Goal: Information Seeking & Learning: Find specific fact

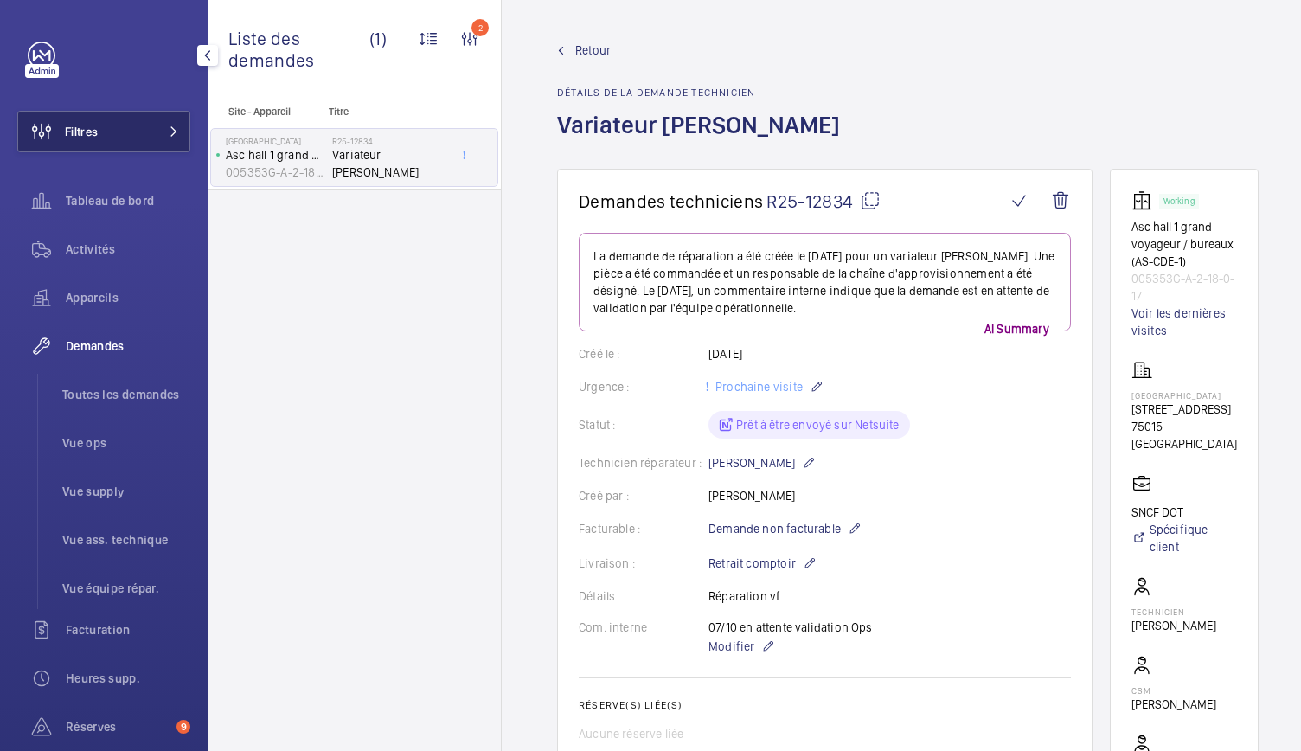
click at [125, 125] on button "Filtres" at bounding box center [103, 132] width 173 height 42
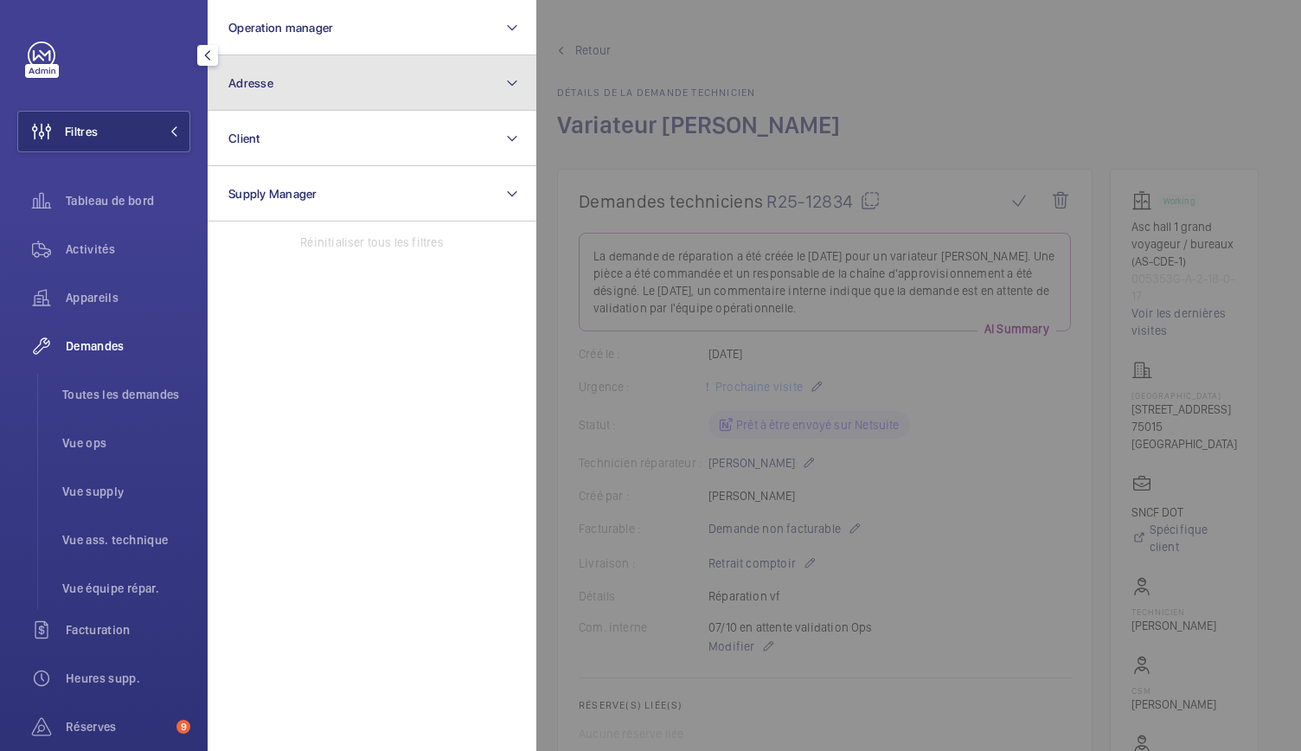
click at [392, 84] on button "Adresse" at bounding box center [372, 82] width 329 height 55
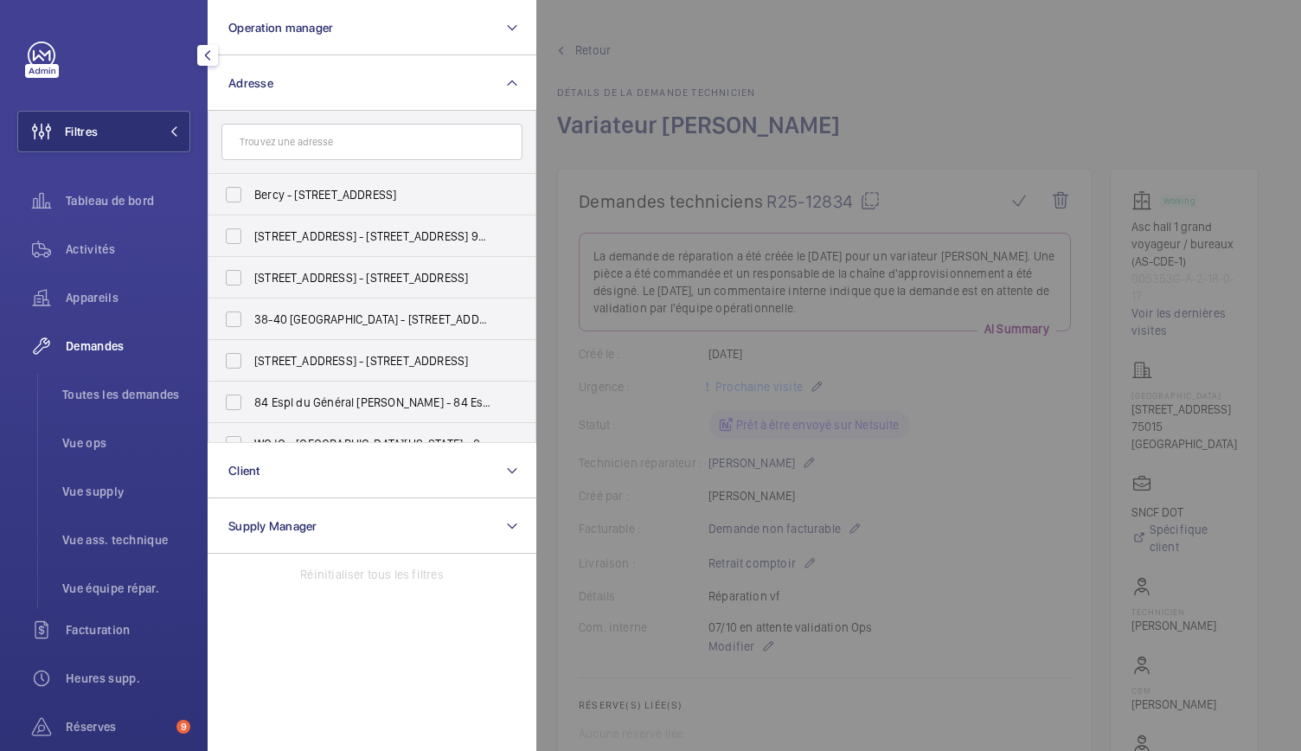
click at [787, 106] on div at bounding box center [1186, 375] width 1301 height 751
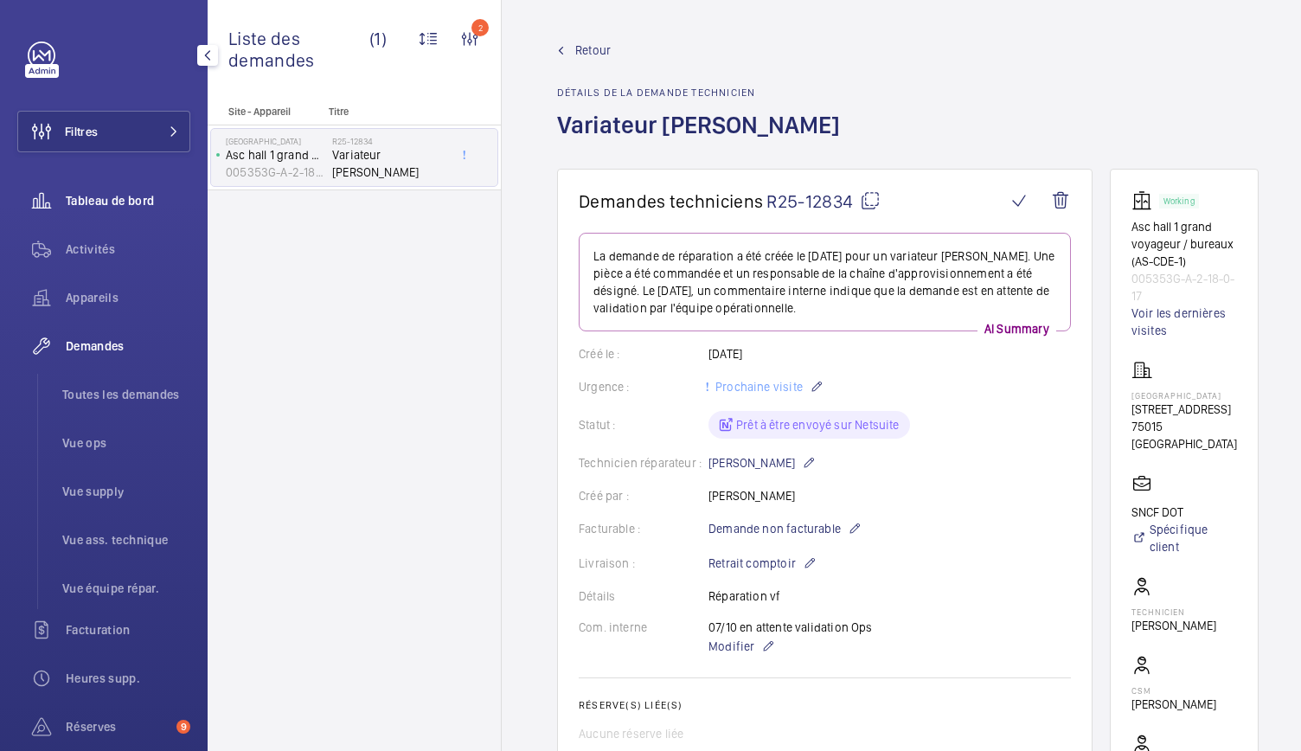
click at [130, 203] on span "Tableau de bord" at bounding box center [128, 200] width 125 height 17
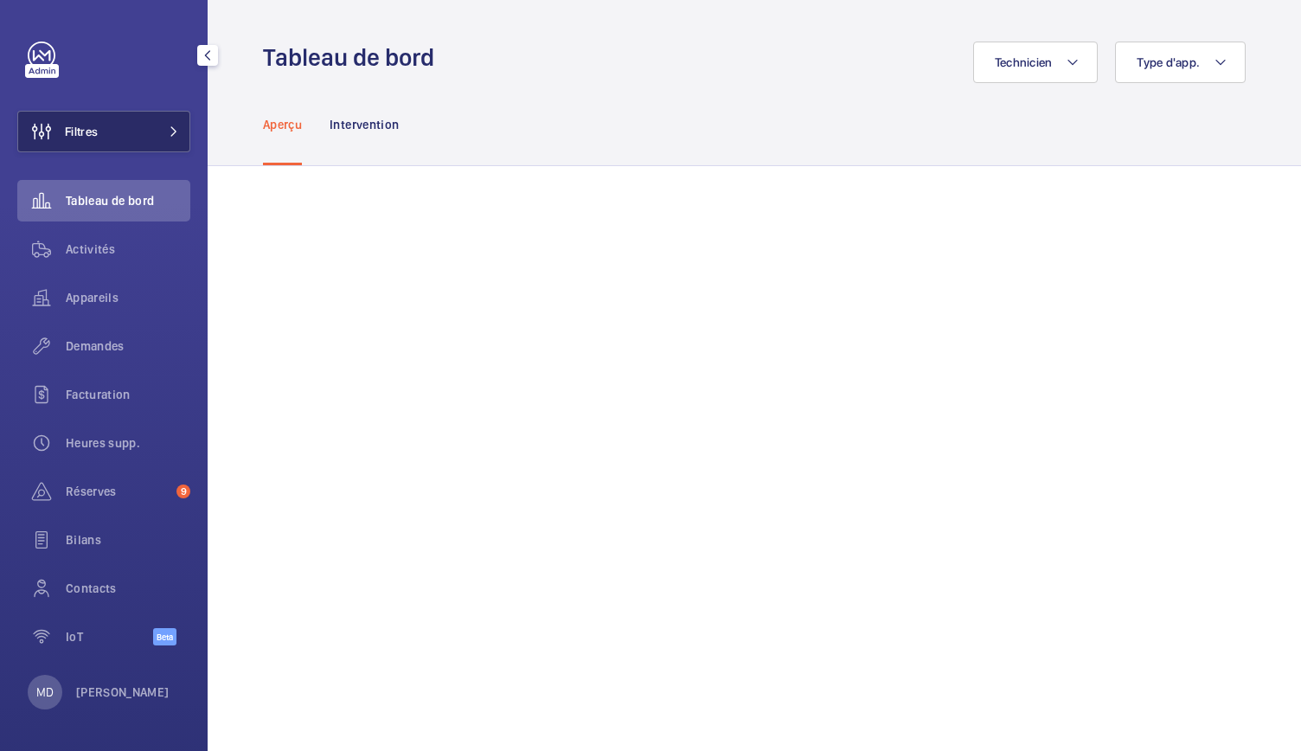
click at [161, 138] on button "Filtres" at bounding box center [103, 132] width 173 height 42
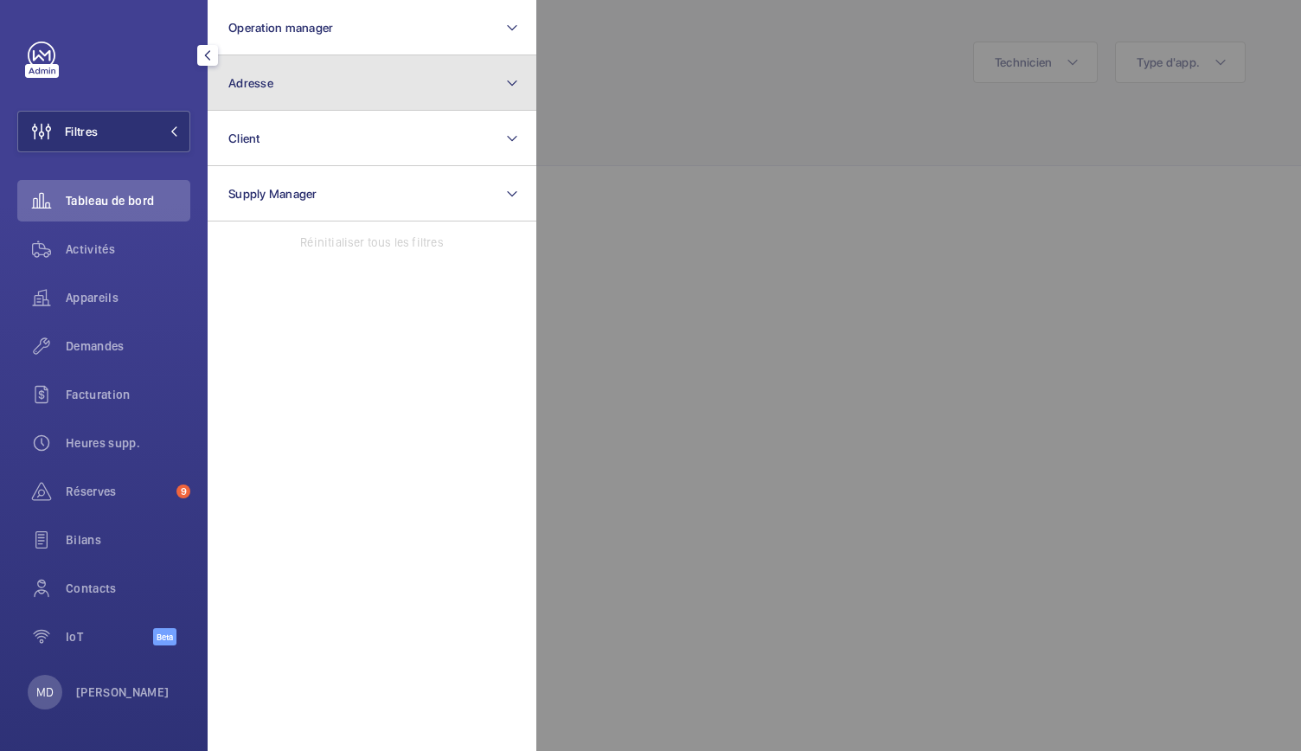
click at [282, 74] on button "Adresse" at bounding box center [372, 82] width 329 height 55
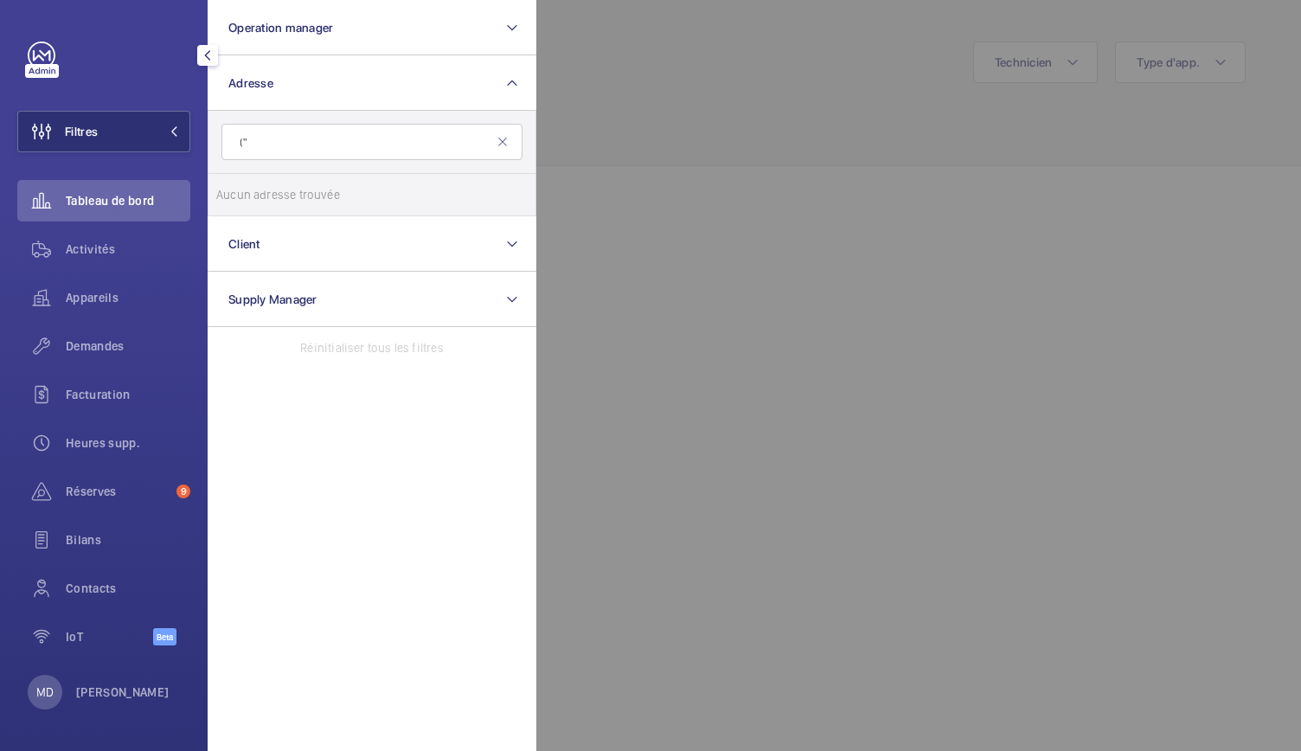
type input "("
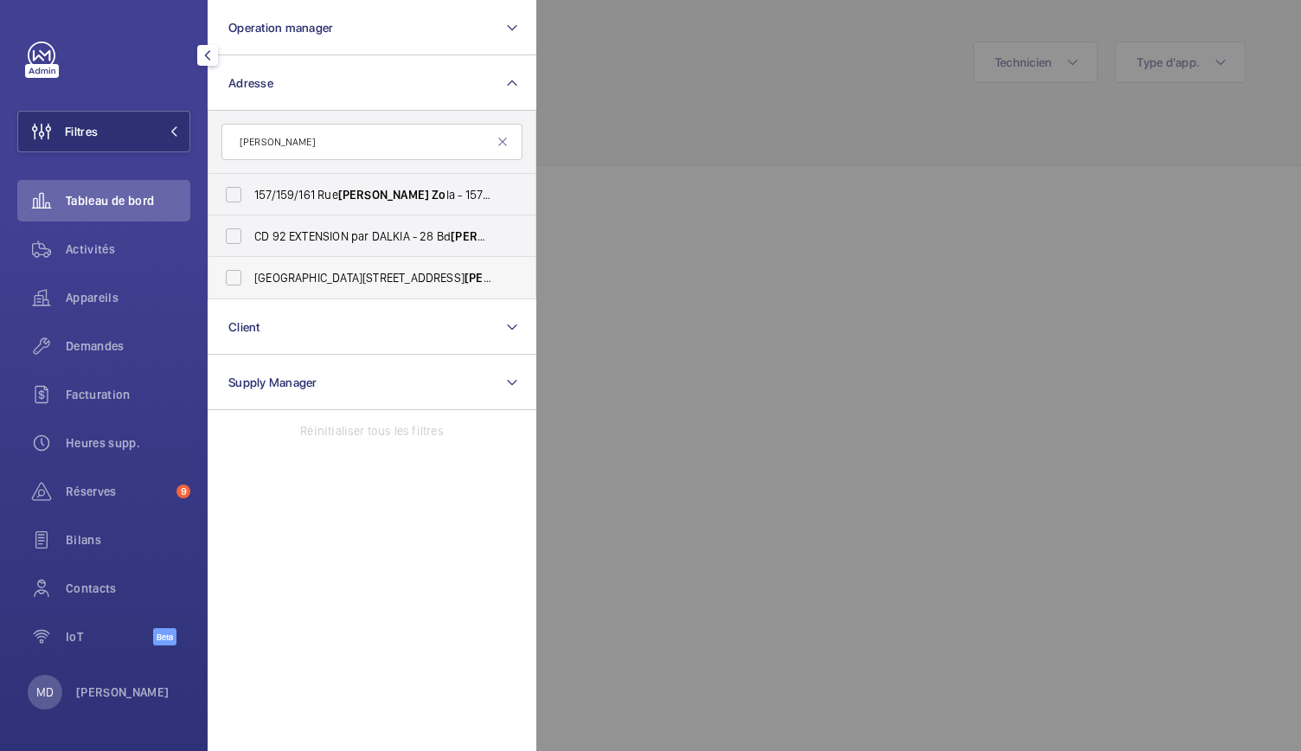
type input "[PERSON_NAME]"
click at [328, 276] on span "La Factory - [STREET_ADDRESS][PERSON_NAME]" at bounding box center [373, 277] width 238 height 17
click at [251, 276] on input "La Factory - [STREET_ADDRESS][PERSON_NAME]" at bounding box center [233, 277] width 35 height 35
checkbox input "true"
click at [116, 343] on span "Demandes" at bounding box center [128, 345] width 125 height 17
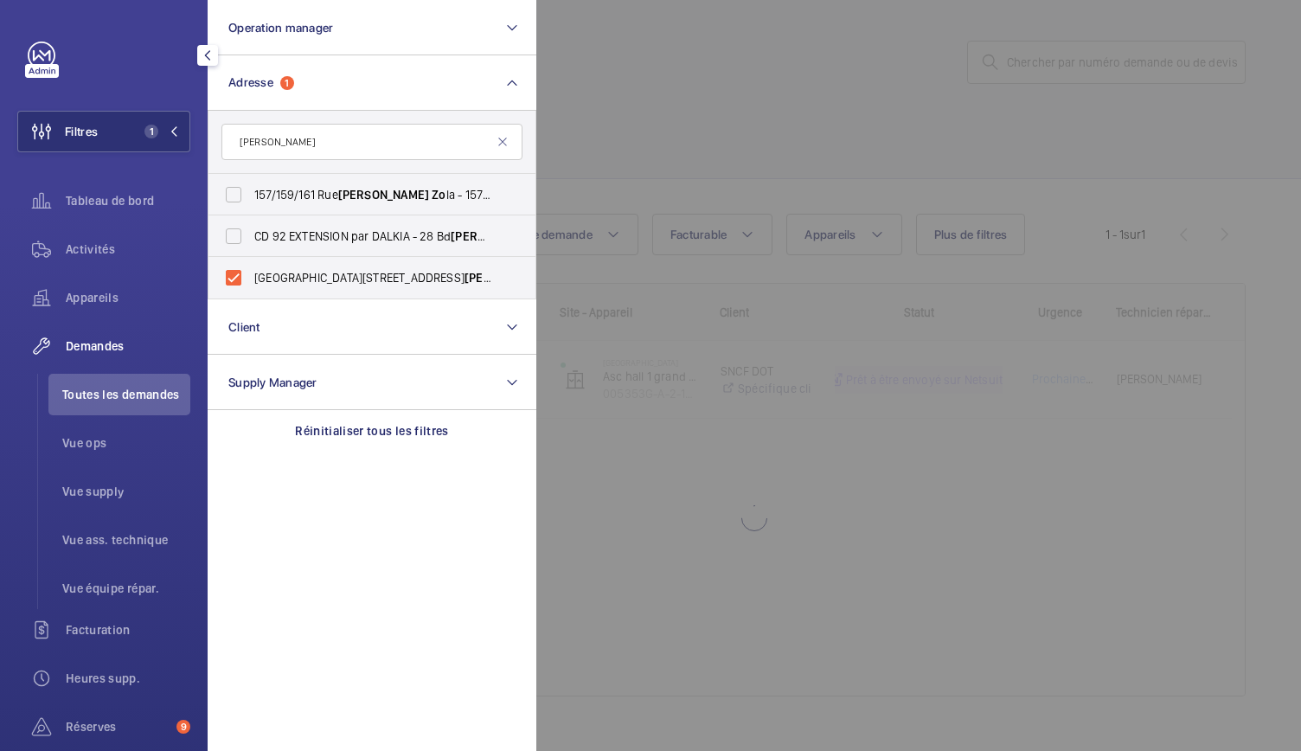
click at [735, 75] on div at bounding box center [1186, 375] width 1301 height 751
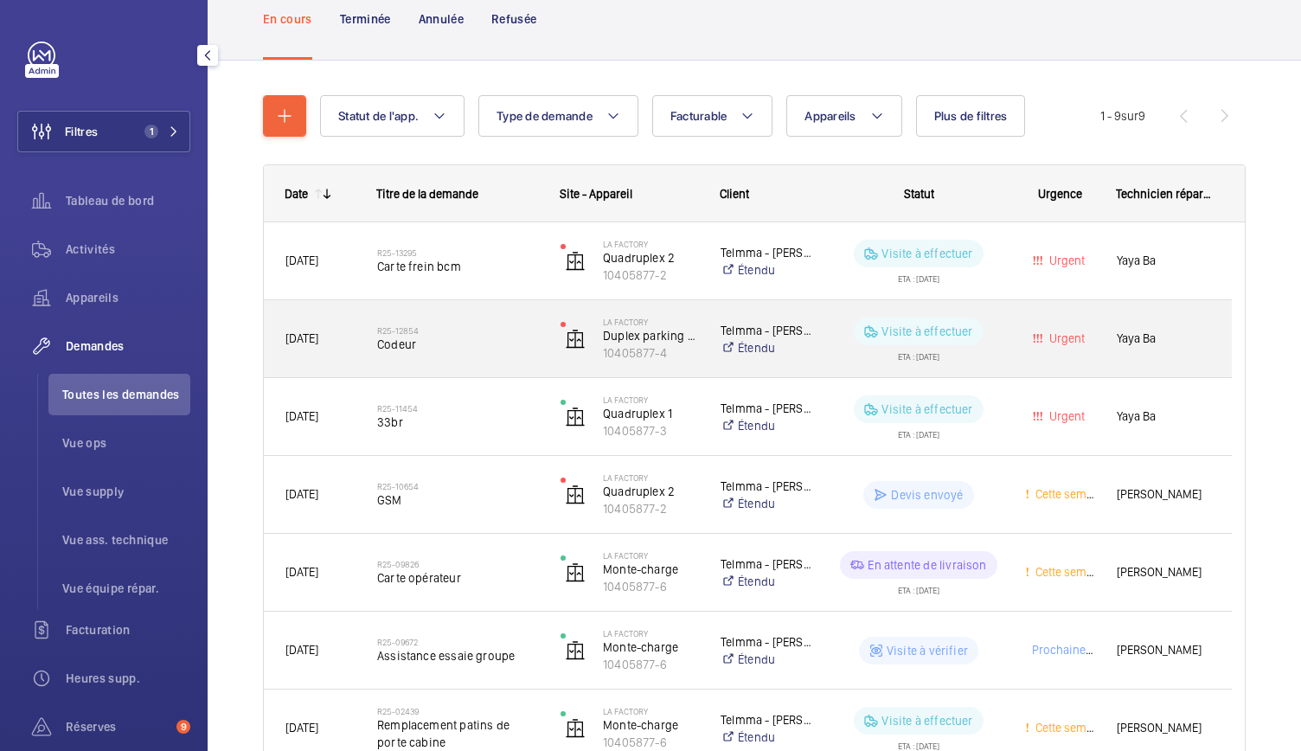
scroll to position [119, 0]
click at [400, 345] on span "Codeur" at bounding box center [457, 343] width 161 height 17
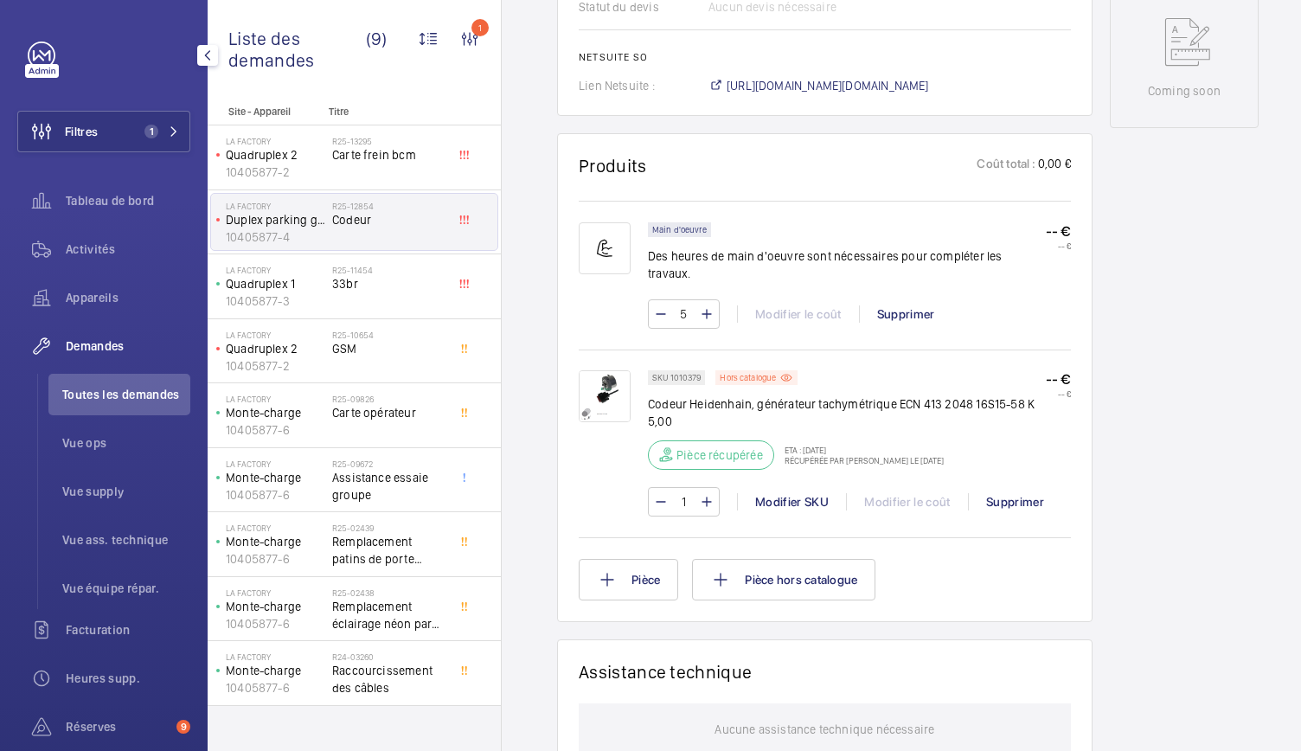
scroll to position [920, 0]
click at [740, 368] on div "Hors catalogue" at bounding box center [756, 375] width 82 height 15
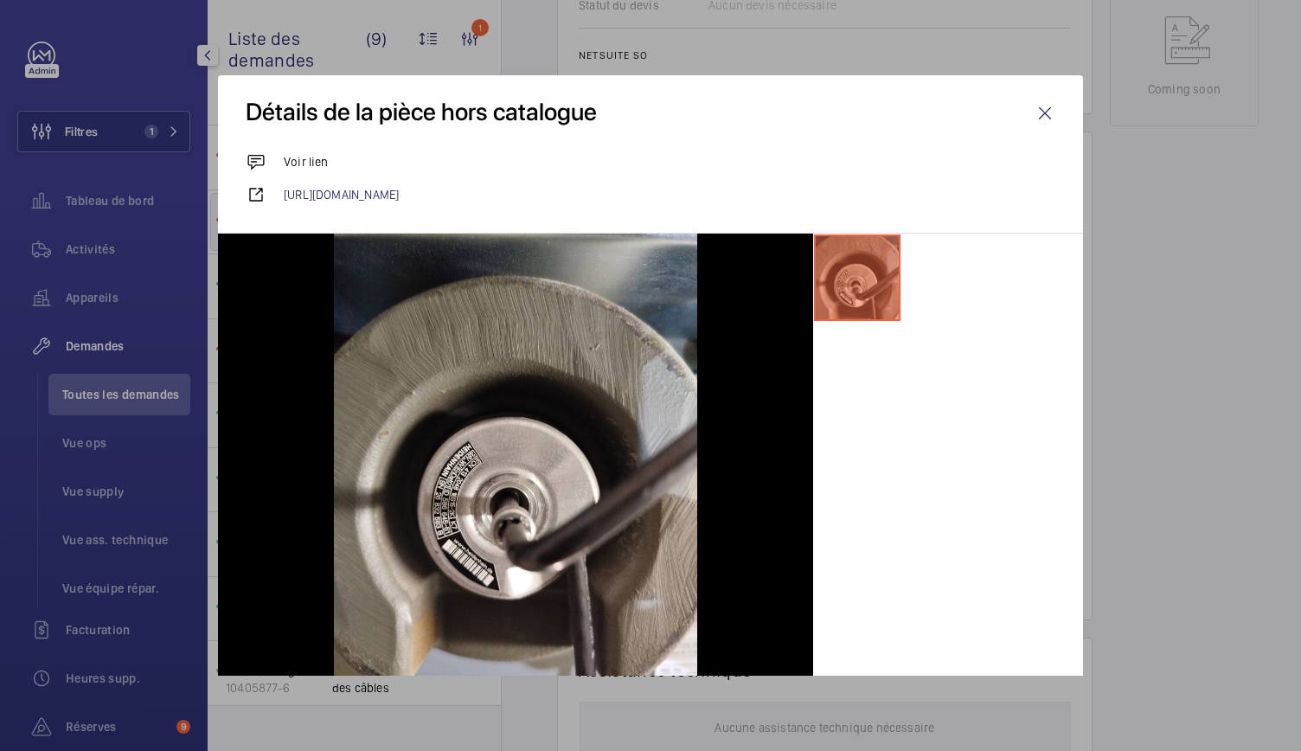
scroll to position [42, 0]
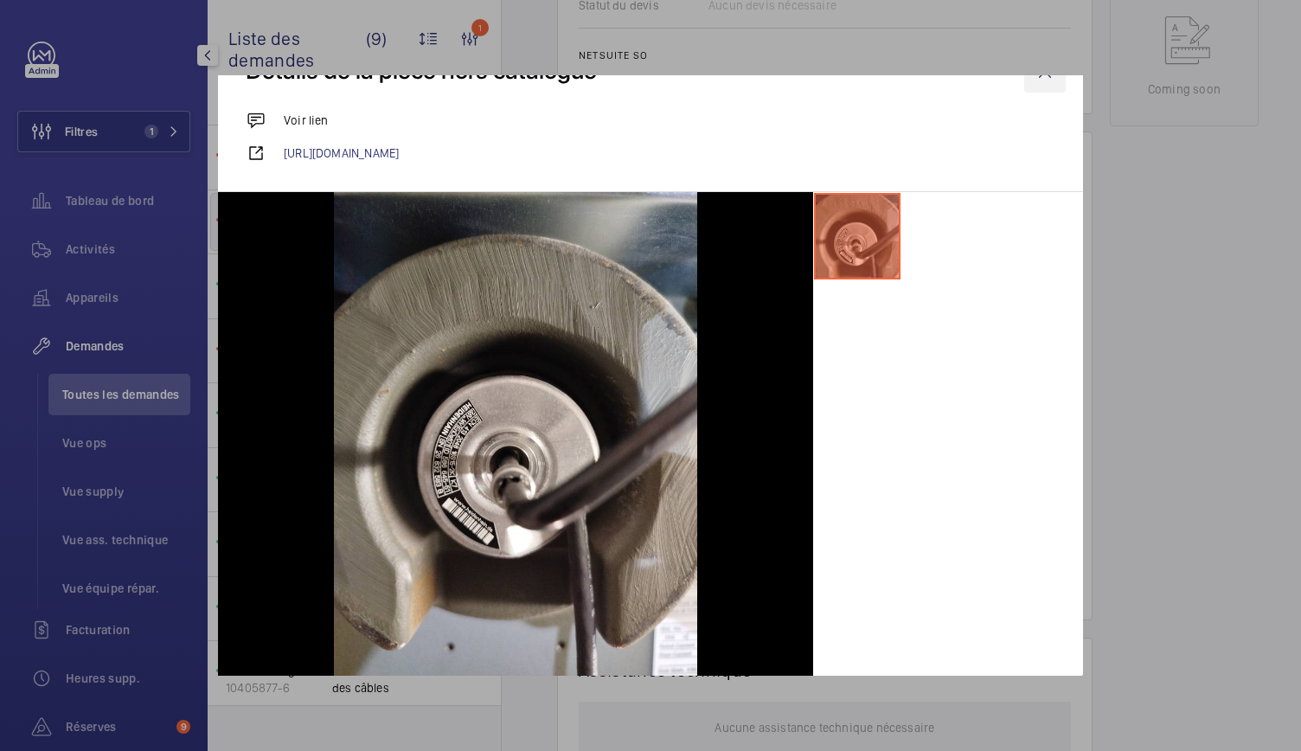
click at [1028, 79] on wm-front-icon-button at bounding box center [1045, 72] width 42 height 42
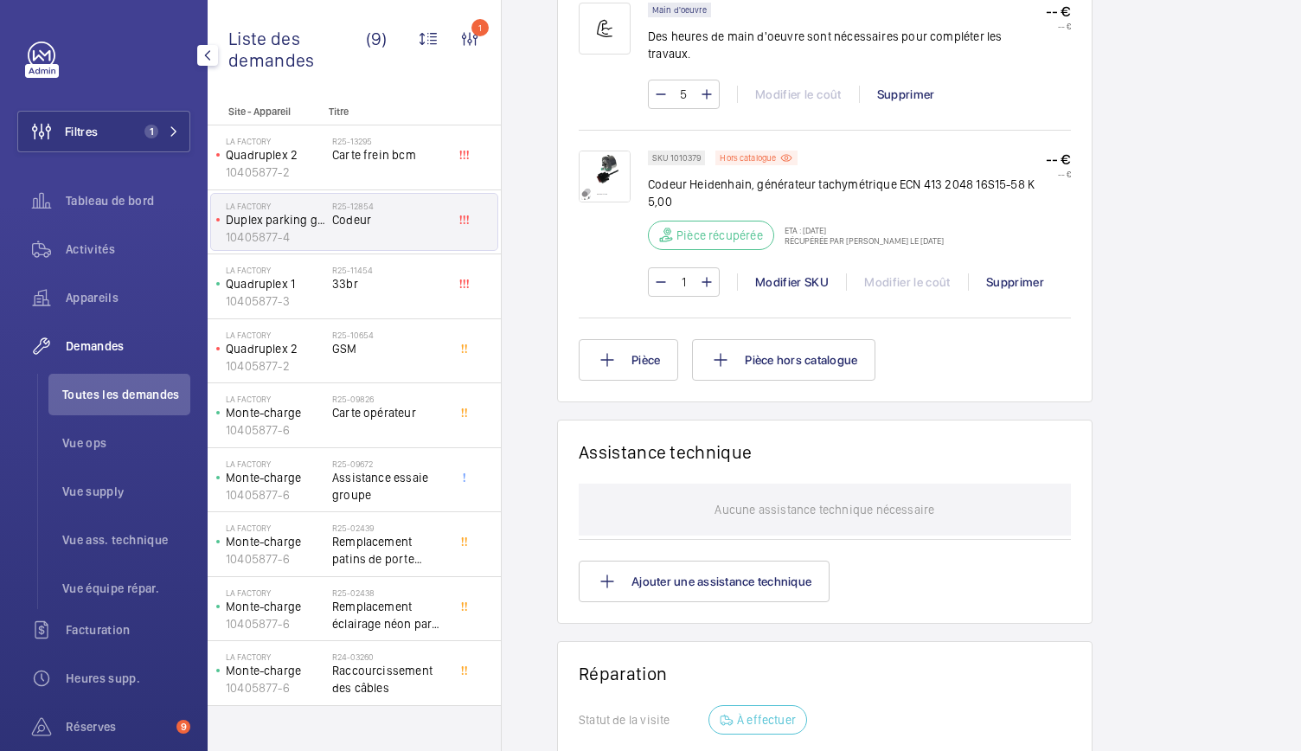
scroll to position [1126, 0]
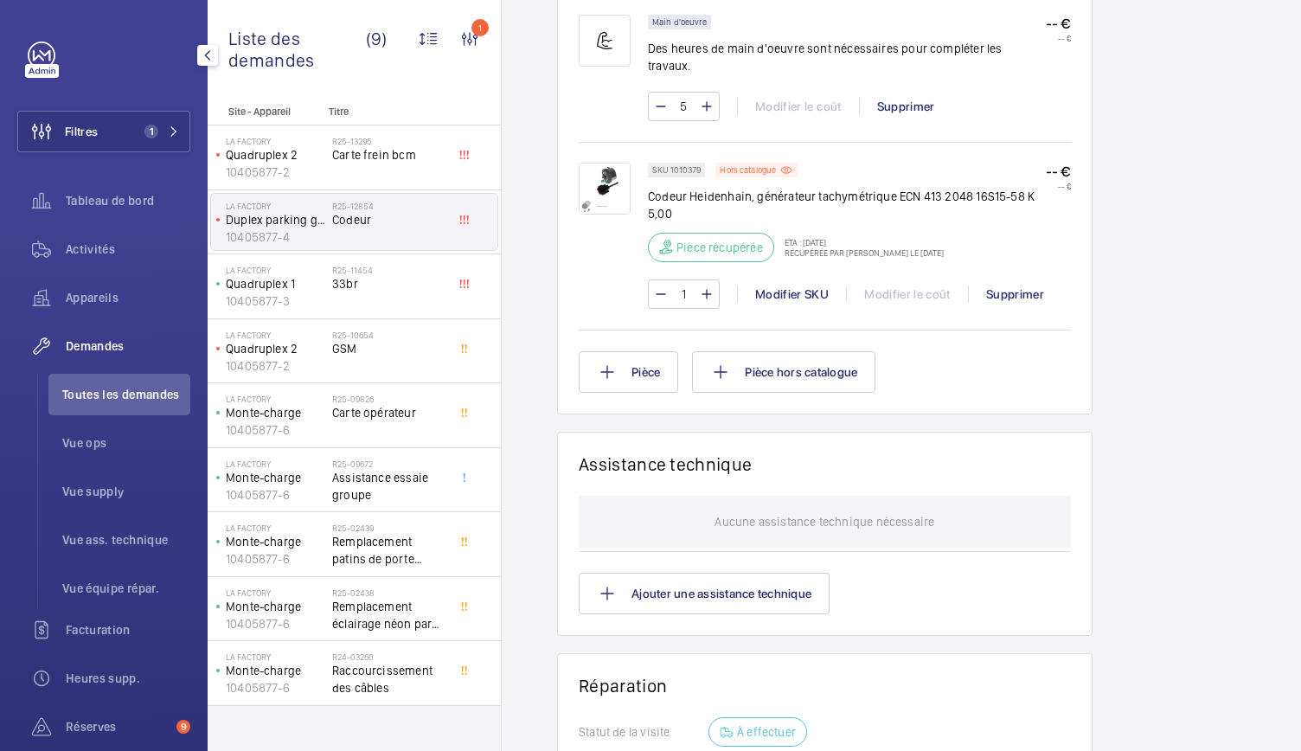
click at [605, 172] on img at bounding box center [605, 189] width 52 height 52
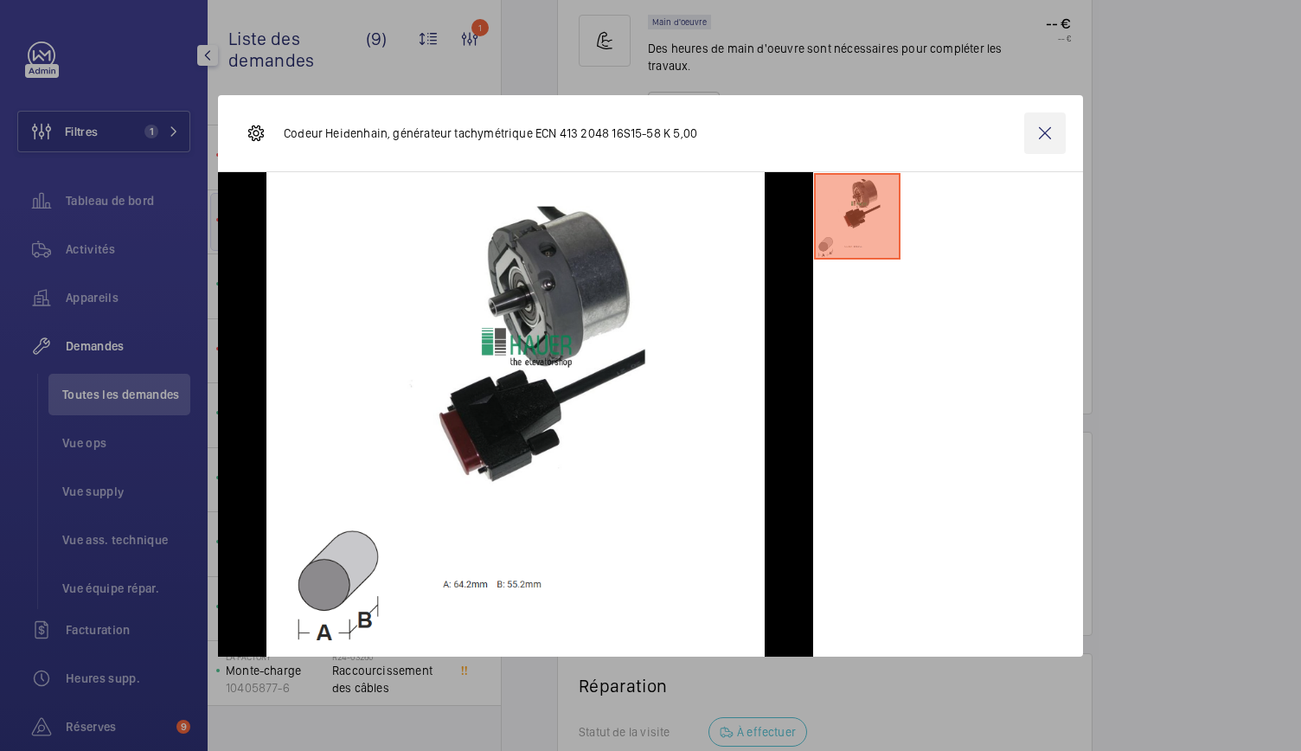
click at [1045, 143] on wm-front-icon-button at bounding box center [1045, 133] width 42 height 42
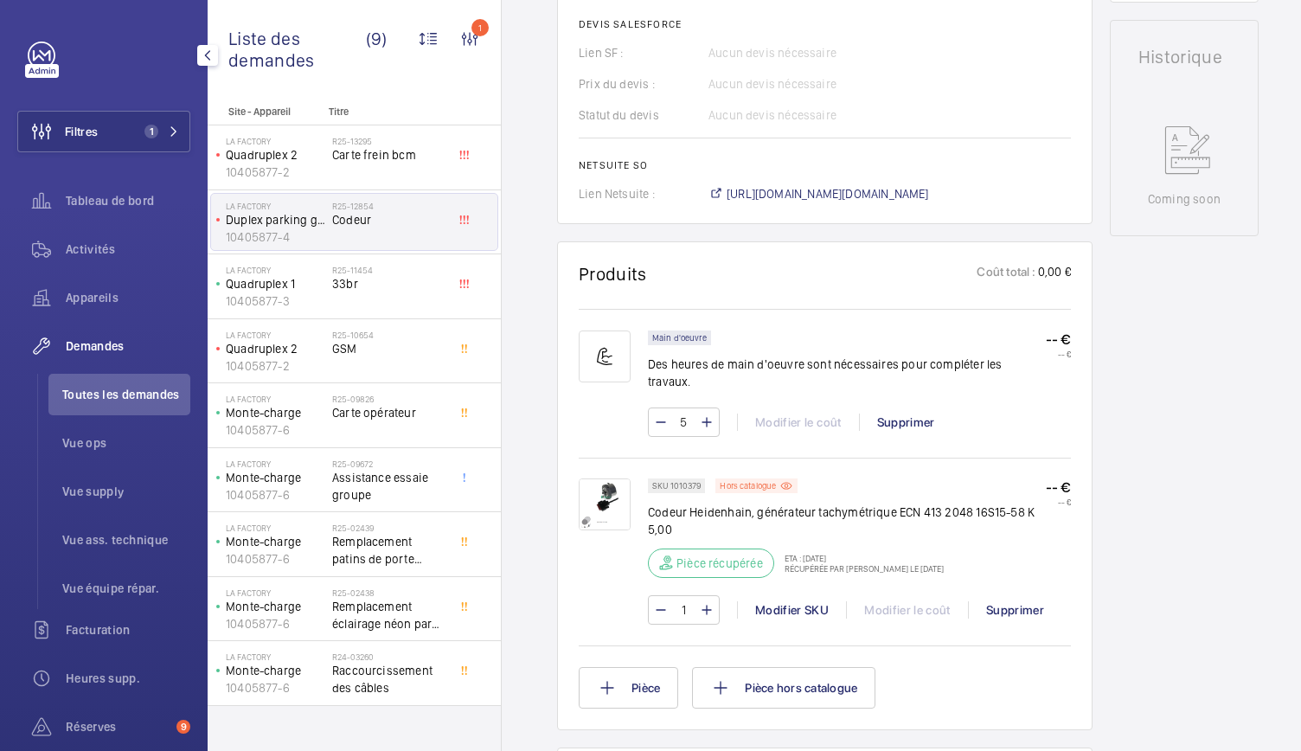
scroll to position [780, 0]
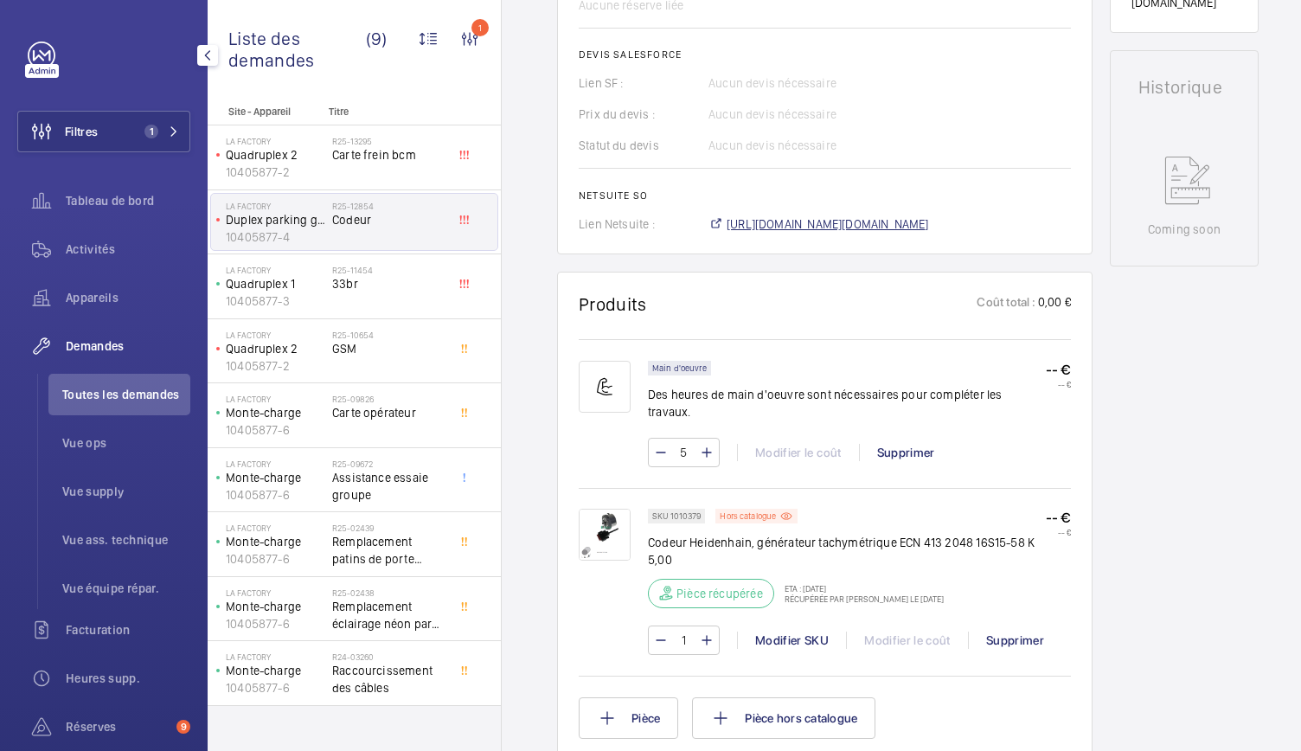
click at [818, 224] on span "[URL][DOMAIN_NAME][DOMAIN_NAME]" at bounding box center [827, 223] width 202 height 17
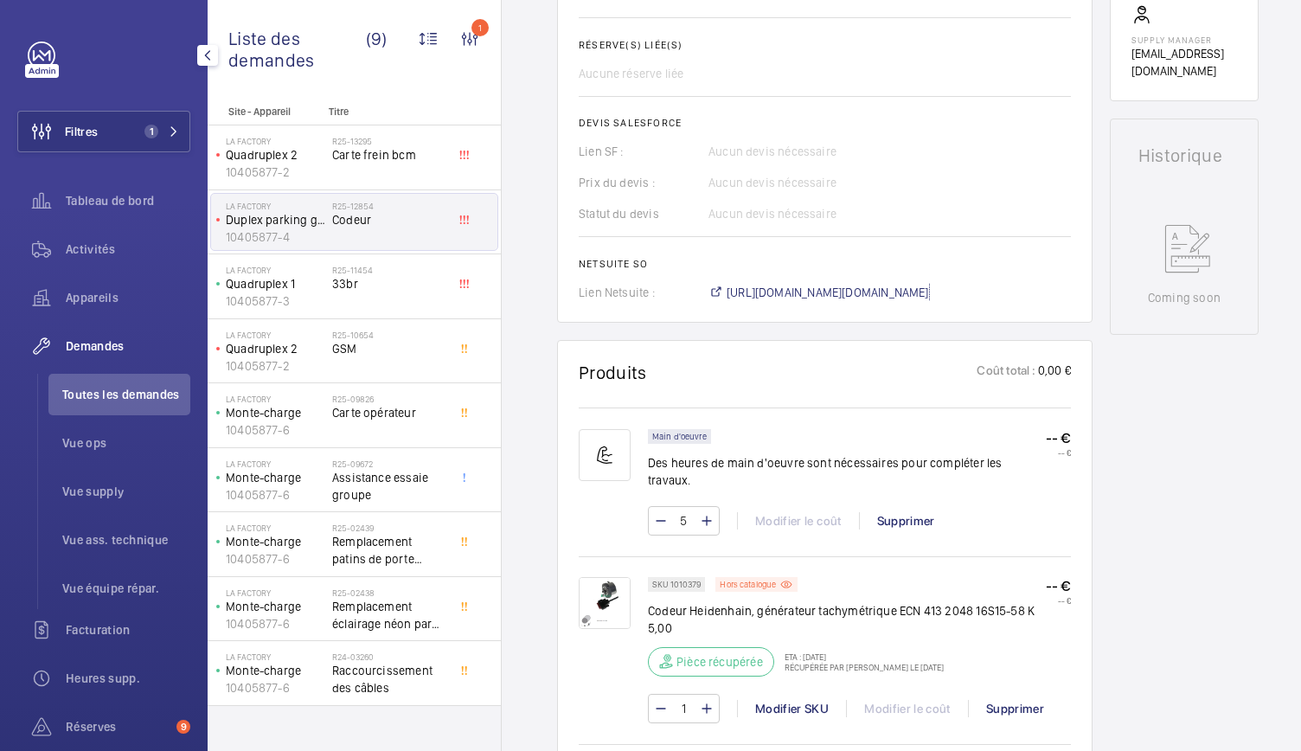
scroll to position [842, 0]
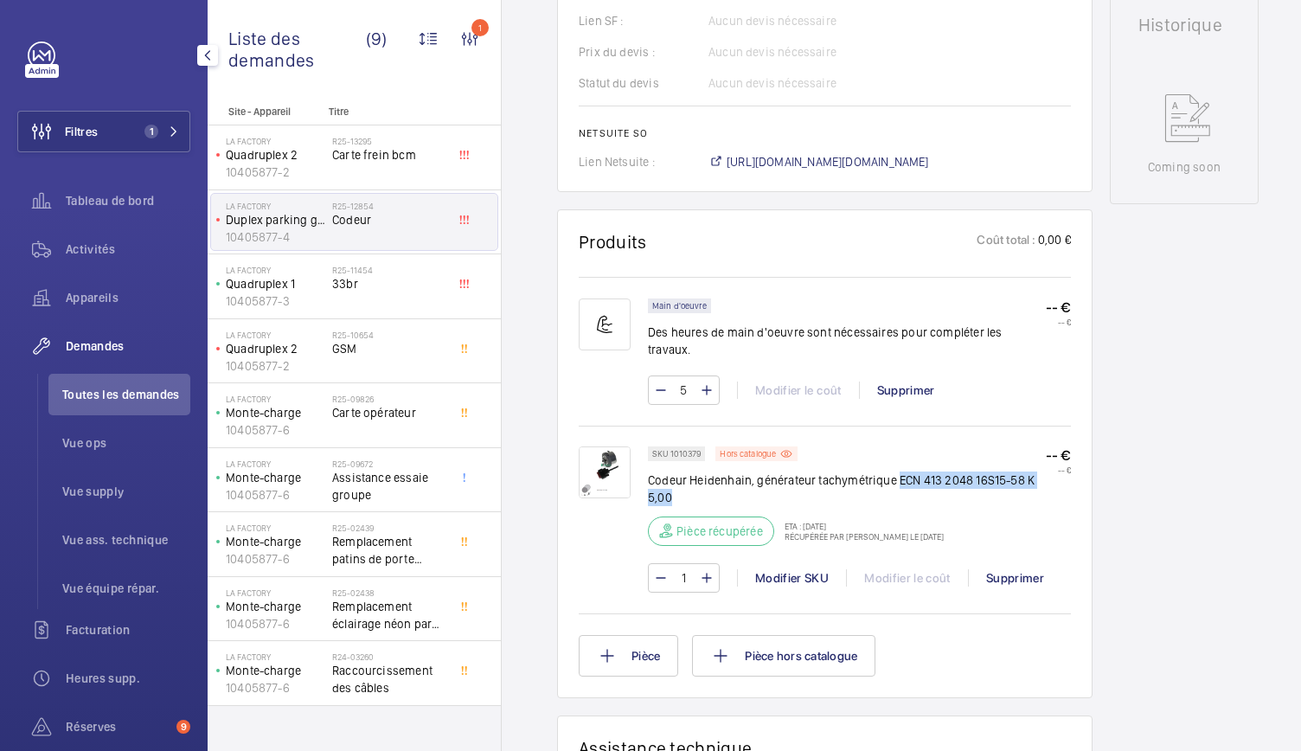
drag, startPoint x: 899, startPoint y: 461, endPoint x: 1029, endPoint y: 473, distance: 130.3
click at [1029, 473] on p "Codeur Heidenhain, générateur tachymétrique ECN 413 2048 16S15-58 K 5,00" at bounding box center [847, 488] width 398 height 35
copy p "ECN 413 2048 16S15-58 K 5,00"
click at [745, 451] on p "Hors catalogue" at bounding box center [748, 454] width 56 height 6
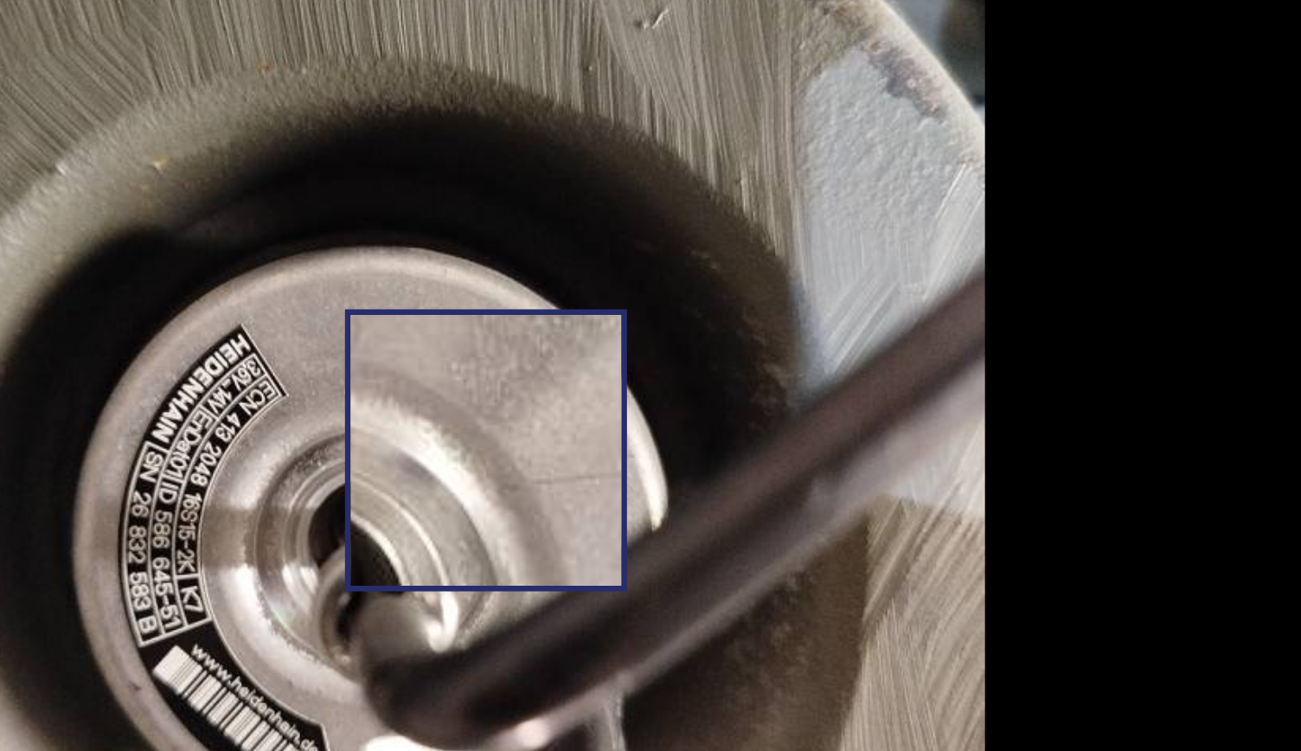
scroll to position [32, 0]
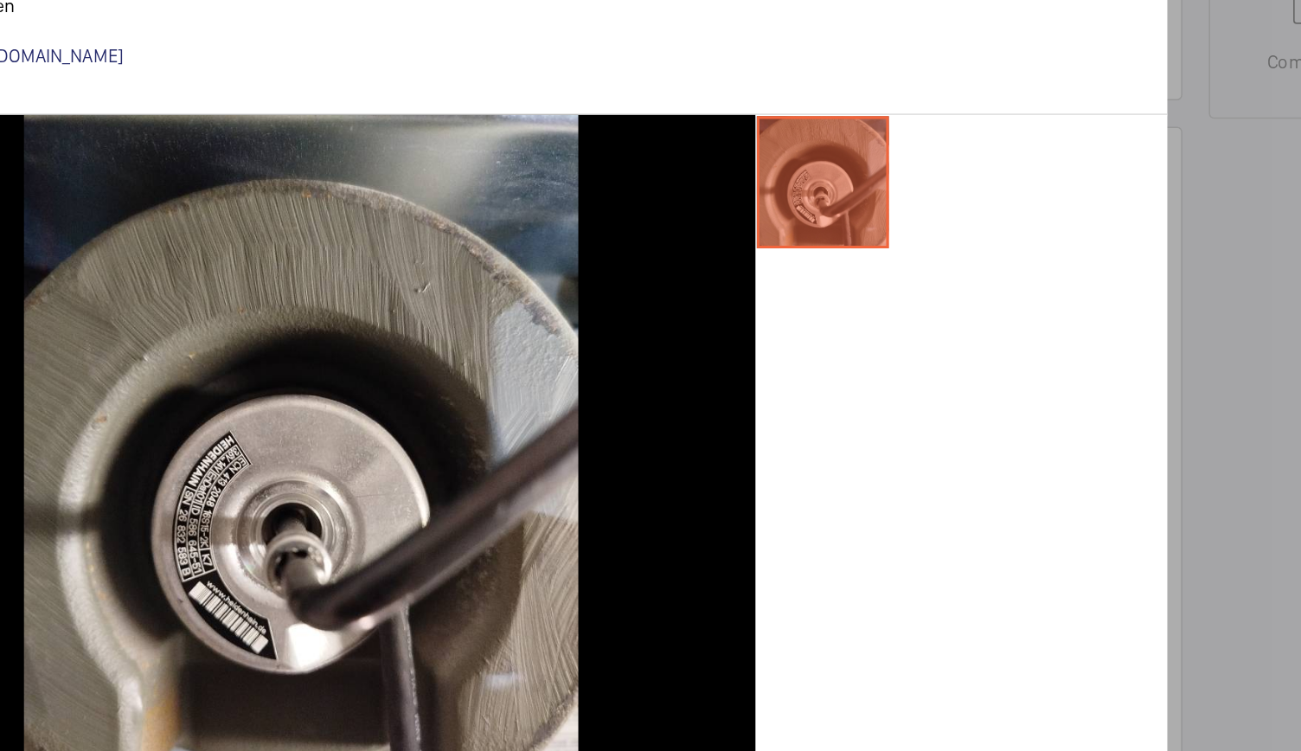
click at [1041, 243] on ul at bounding box center [948, 246] width 270 height 88
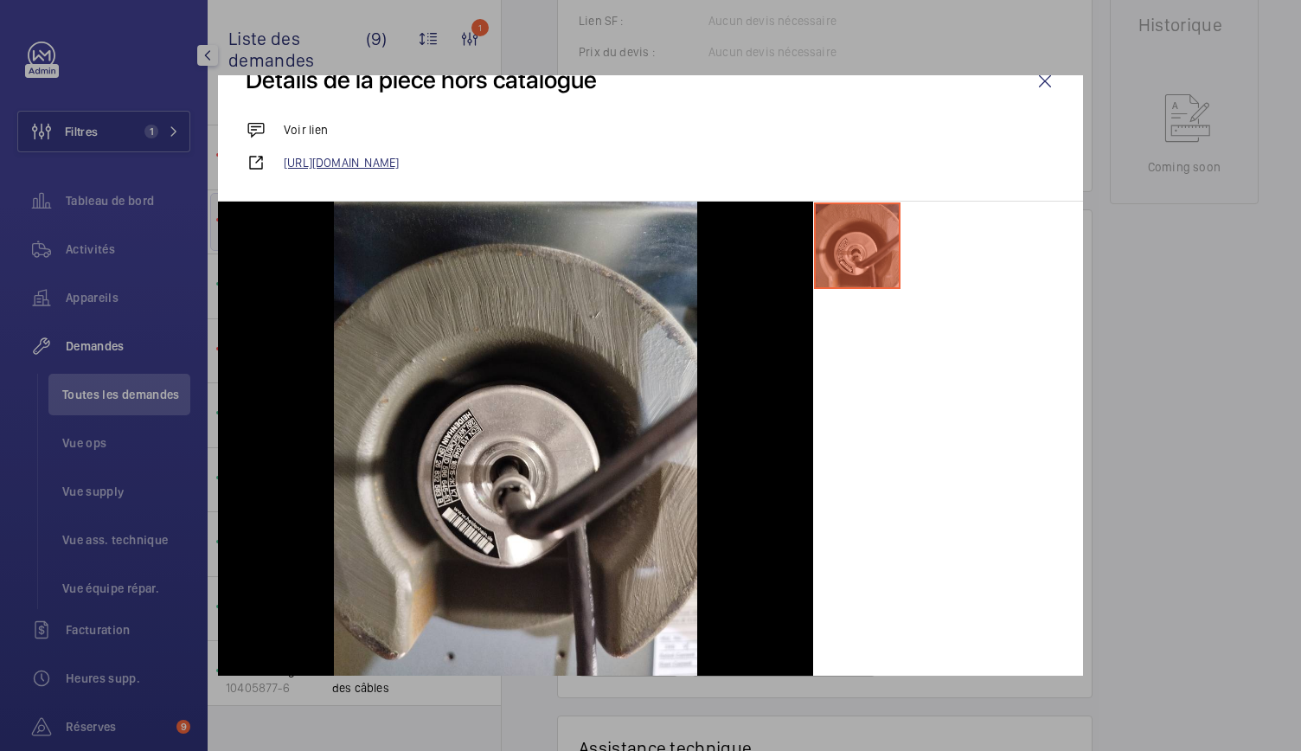
click at [612, 167] on link "[URL][DOMAIN_NAME]" at bounding box center [669, 162] width 771 height 17
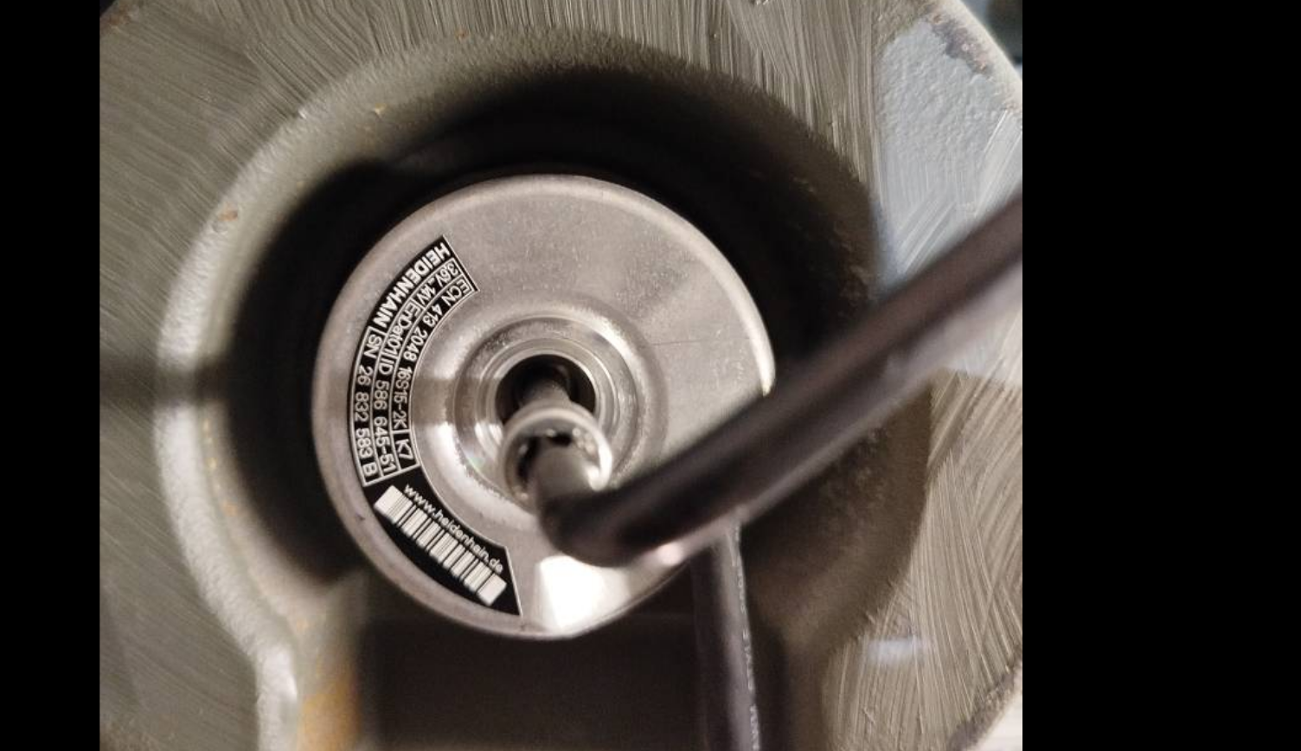
click at [295, 400] on div at bounding box center [515, 444] width 595 height 484
click at [307, 399] on div at bounding box center [515, 444] width 595 height 484
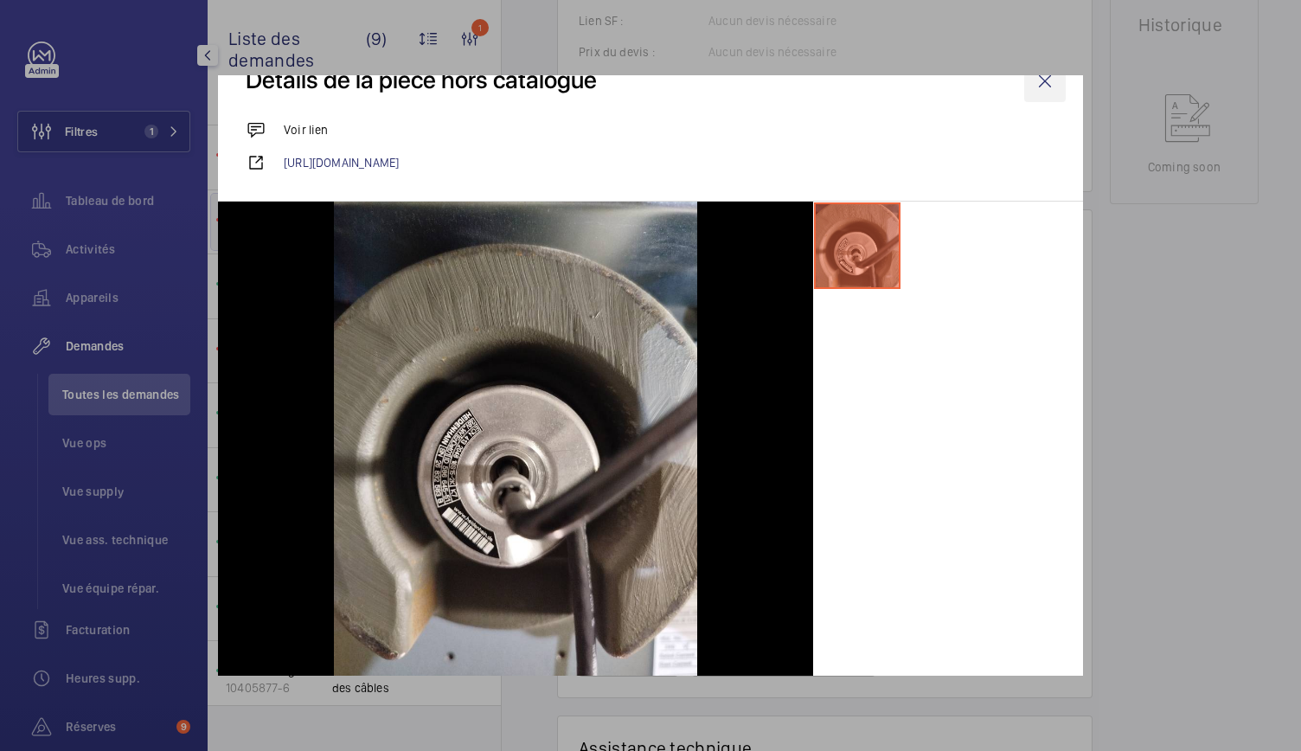
click at [1031, 86] on wm-front-icon-button at bounding box center [1045, 82] width 42 height 42
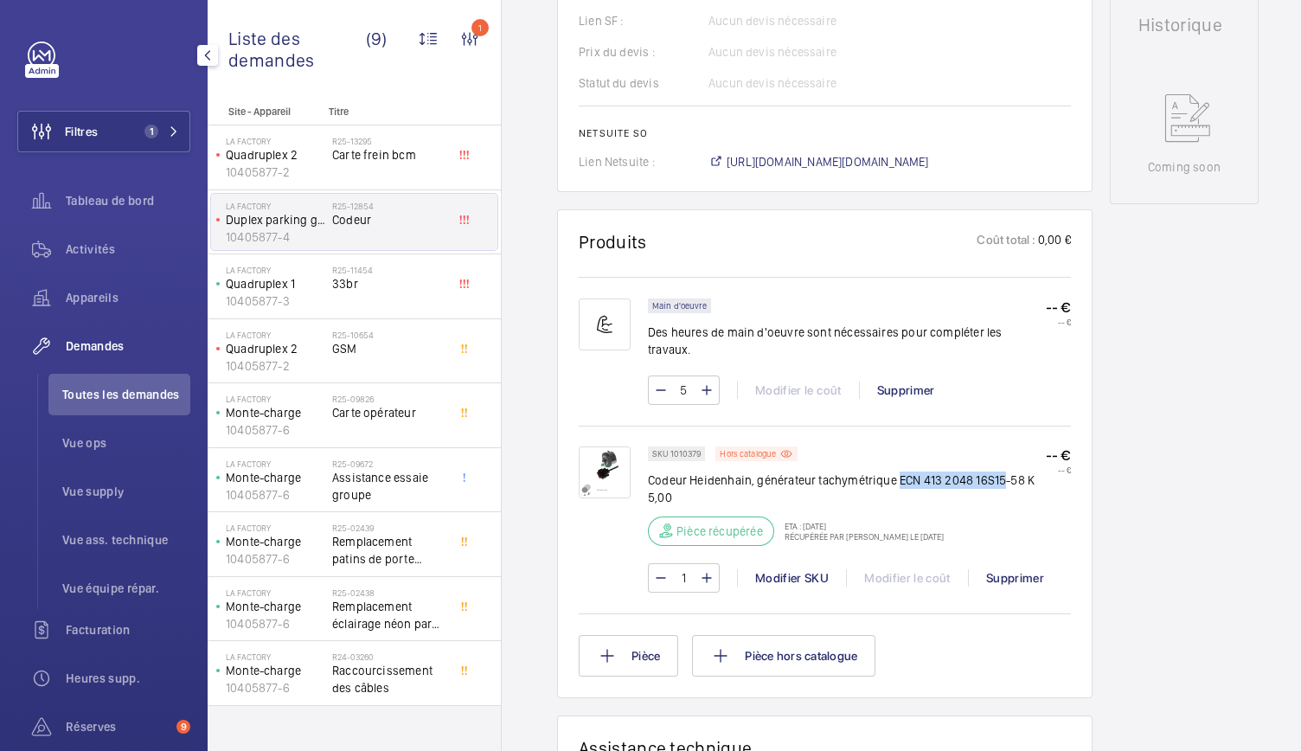
drag, startPoint x: 898, startPoint y: 461, endPoint x: 1001, endPoint y: 464, distance: 103.8
click at [1001, 471] on p "Codeur Heidenhain, générateur tachymétrique ECN 413 2048 16S15-58 K 5,00" at bounding box center [847, 488] width 398 height 35
copy p "ECN 413 2048 16S15"
